Goal: Task Accomplishment & Management: Manage account settings

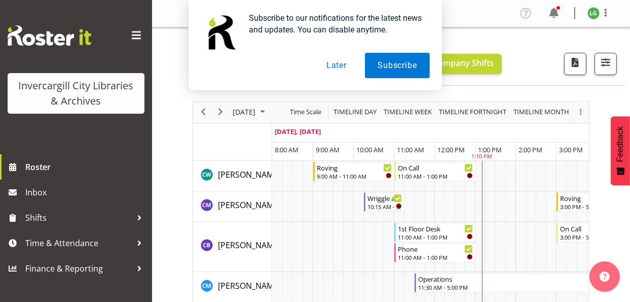
click at [333, 69] on button "Later" at bounding box center [337, 65] width 46 height 25
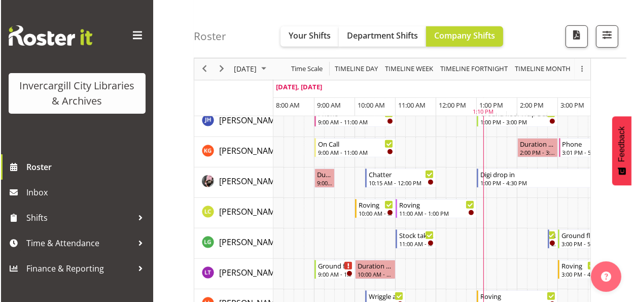
scroll to position [406, 0]
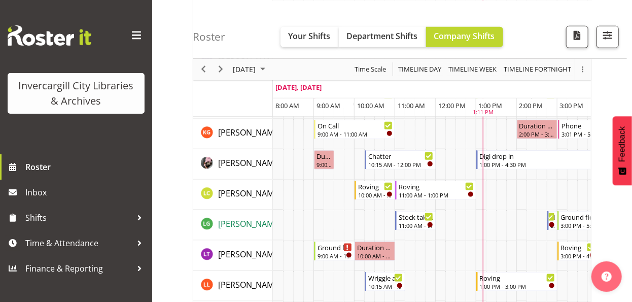
click at [238, 220] on span "[PERSON_NAME]" at bounding box center [249, 223] width 63 height 11
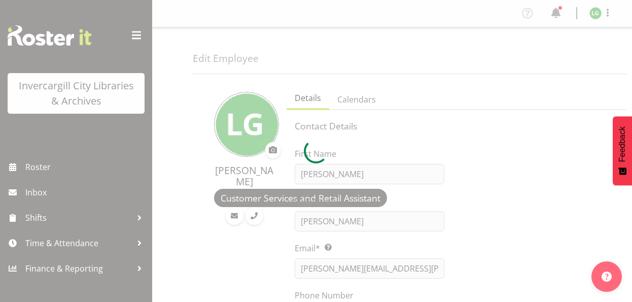
select select "TimelineDay"
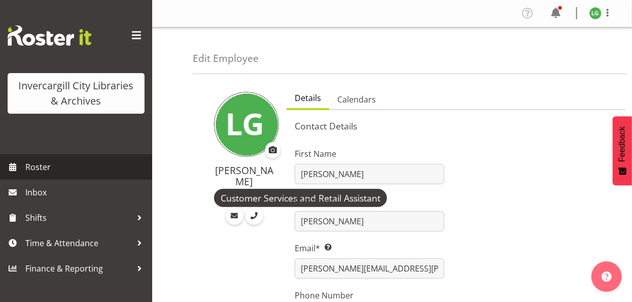
click at [40, 170] on span "Roster" at bounding box center [86, 166] width 122 height 15
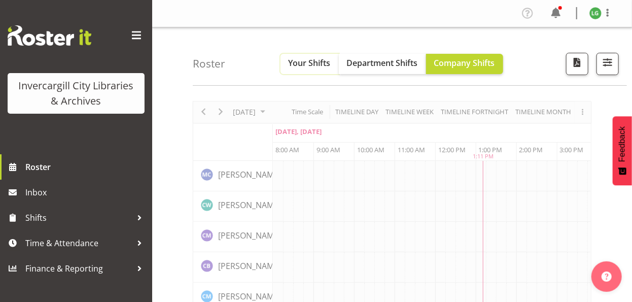
click at [308, 62] on span "Your Shifts" at bounding box center [310, 62] width 42 height 11
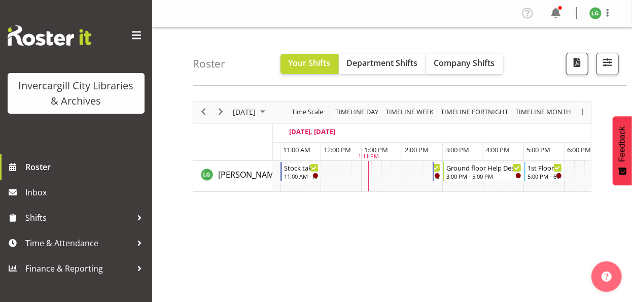
scroll to position [0, 155]
